Goal: Communication & Community: Answer question/provide support

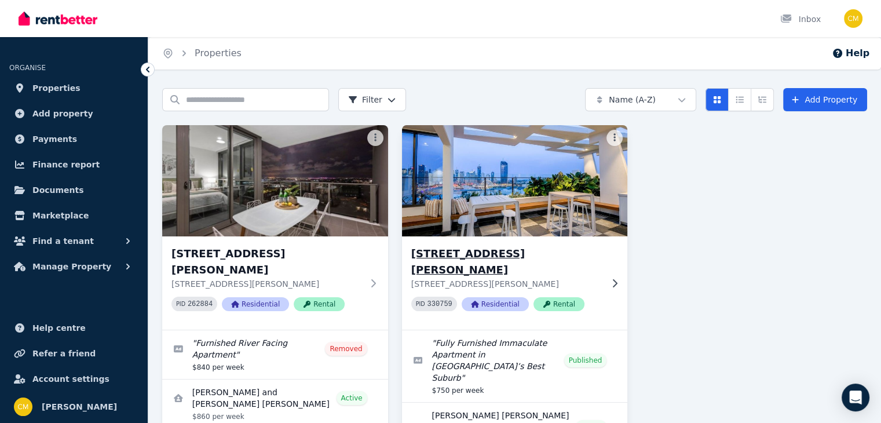
scroll to position [93, 0]
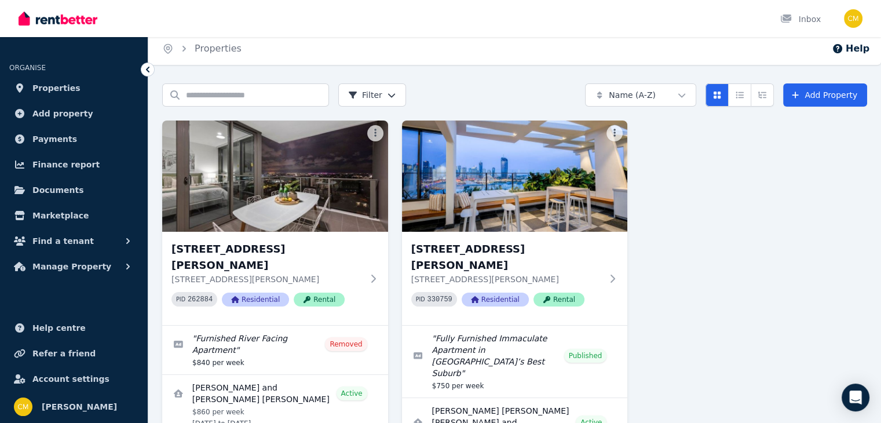
scroll to position [93, 0]
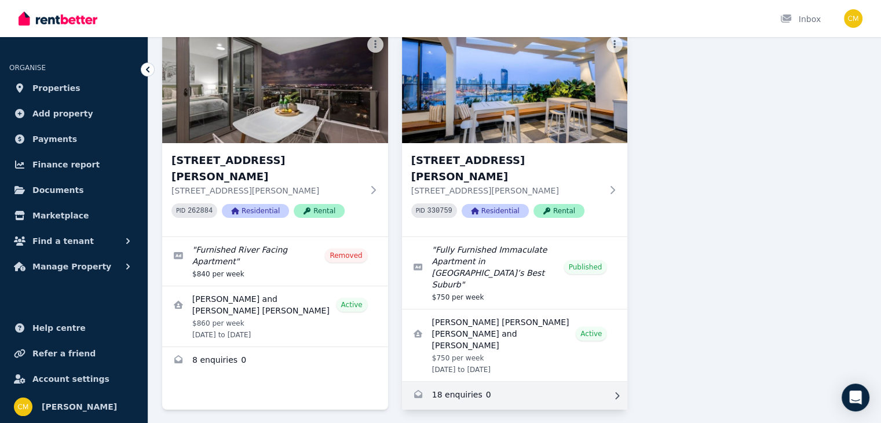
click at [469, 382] on link "Enquiries for 1303/49 Cordelia Street, South Brisbane" at bounding box center [515, 396] width 226 height 28
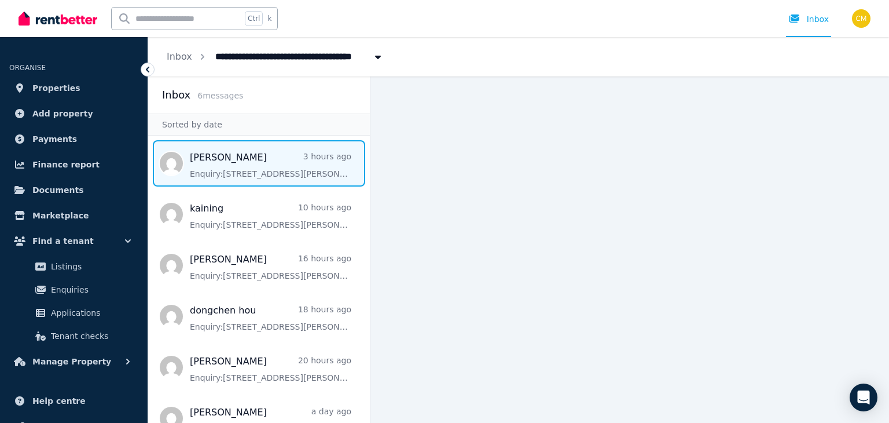
click at [237, 161] on span "Message list" at bounding box center [259, 163] width 222 height 46
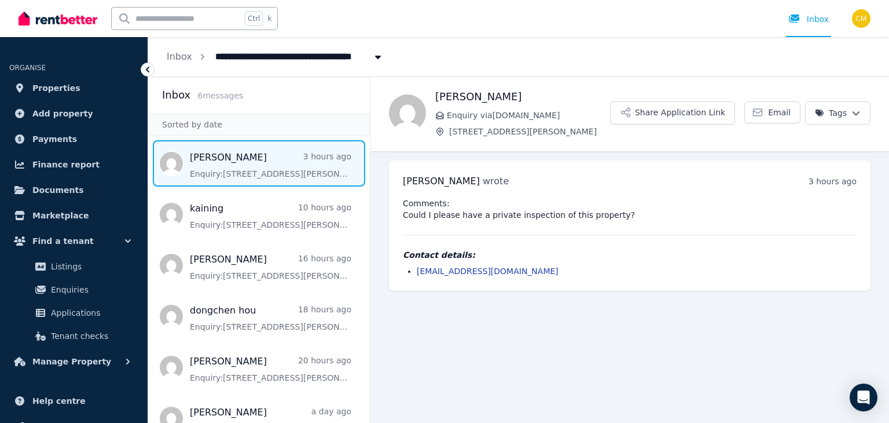
click at [555, 167] on div "brian Condon wrote 3 hours ago 7:35 am on Mon, 1 Sep 2025 Comments: Could I ple…" at bounding box center [630, 225] width 482 height 130
click at [669, 116] on button "Share Application Link" at bounding box center [672, 112] width 125 height 23
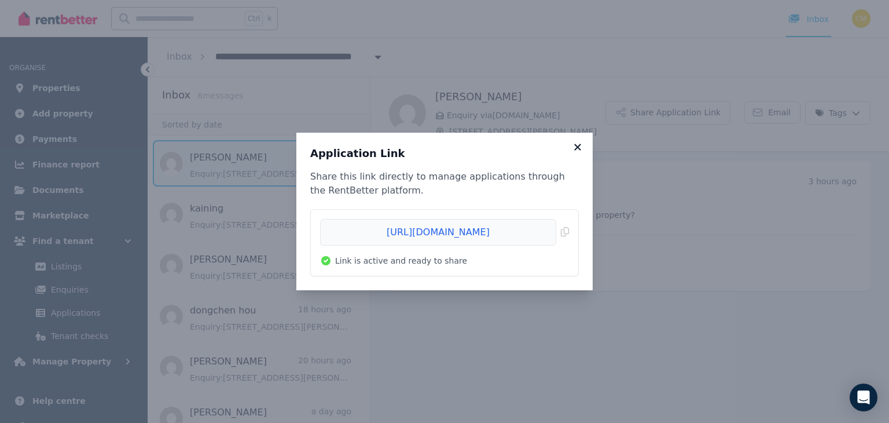
click at [579, 144] on icon at bounding box center [578, 147] width 12 height 10
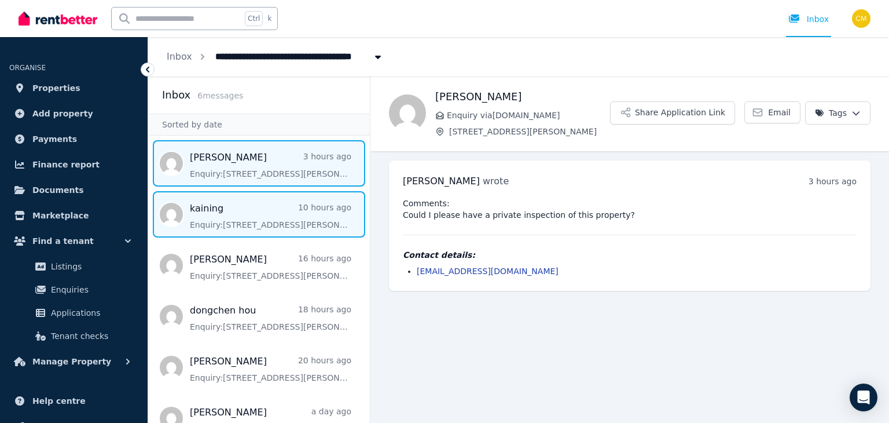
click at [278, 213] on span "Message list" at bounding box center [259, 214] width 222 height 46
